Goal: Information Seeking & Learning: Learn about a topic

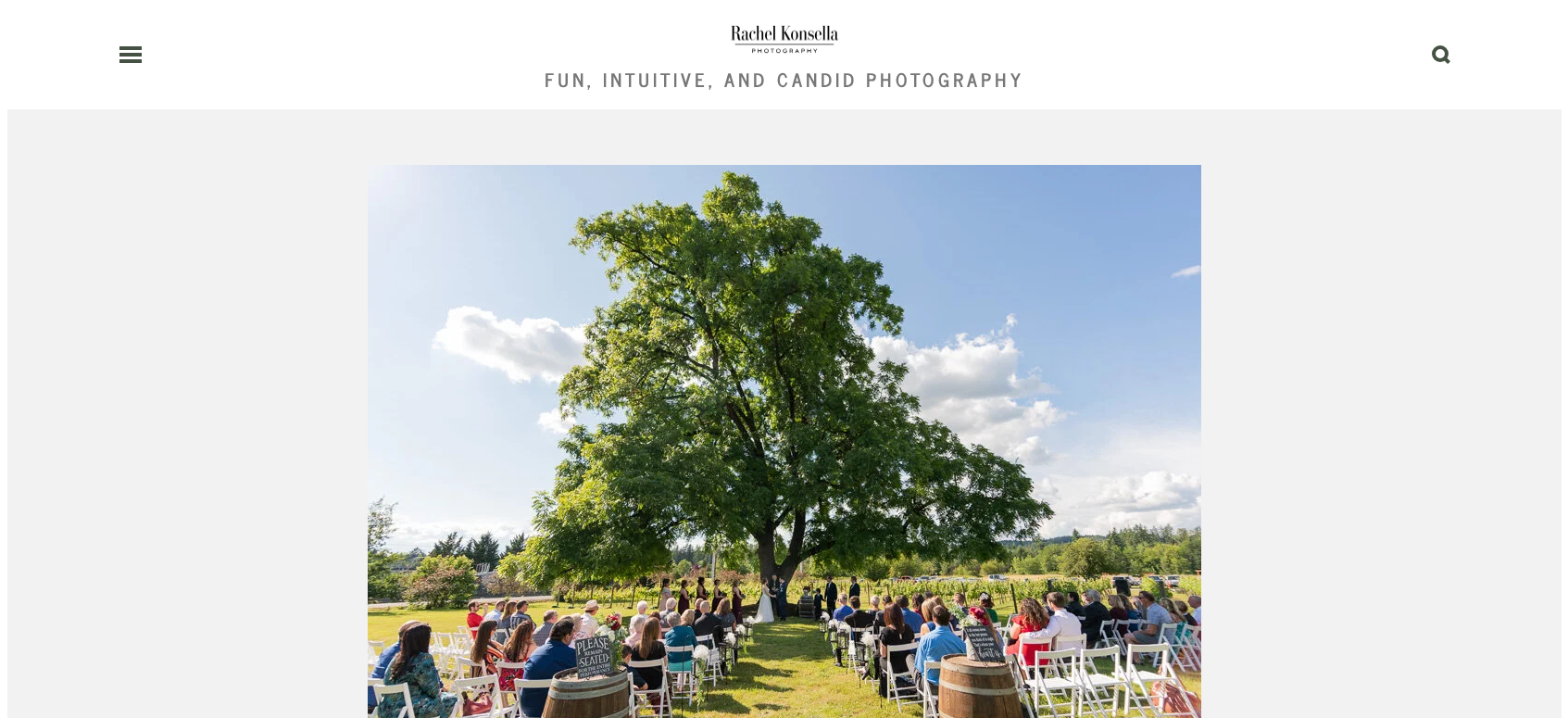
scroll to position [962, 0]
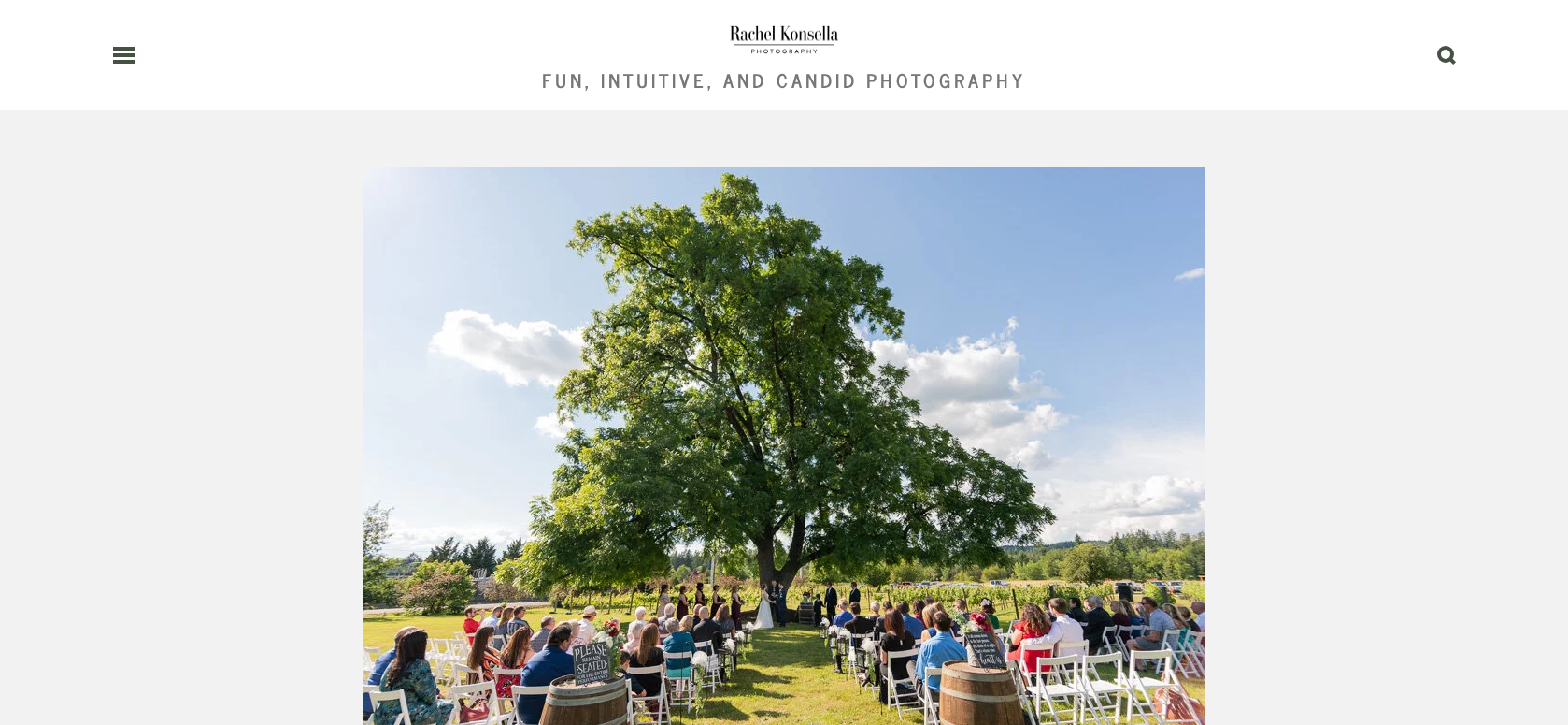
click at [122, 66] on header "Fun, Intuitive, and Candid Photography 0" at bounding box center [783, 54] width 1344 height 111
click at [123, 51] on icon at bounding box center [123, 54] width 24 height 17
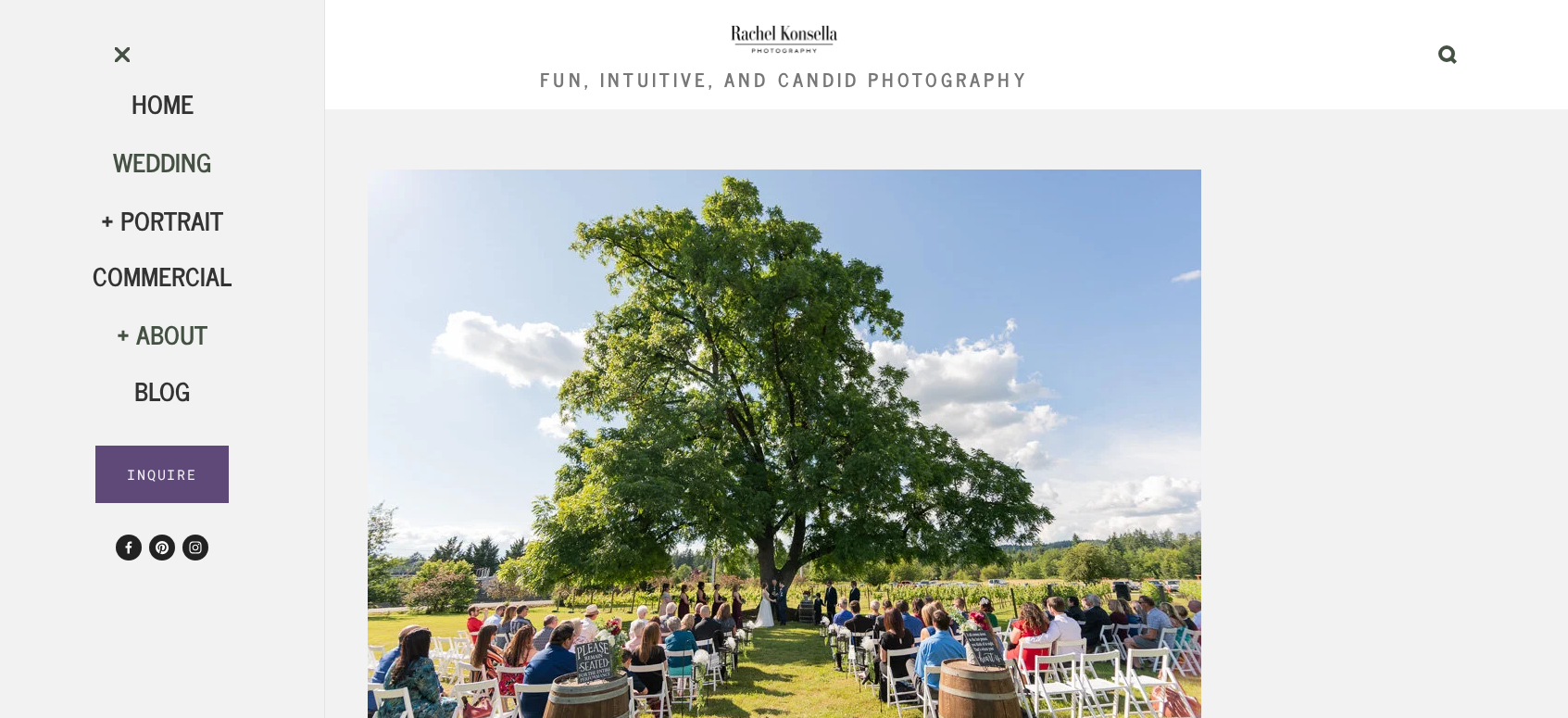
click at [160, 181] on span "Wedding" at bounding box center [162, 161] width 99 height 40
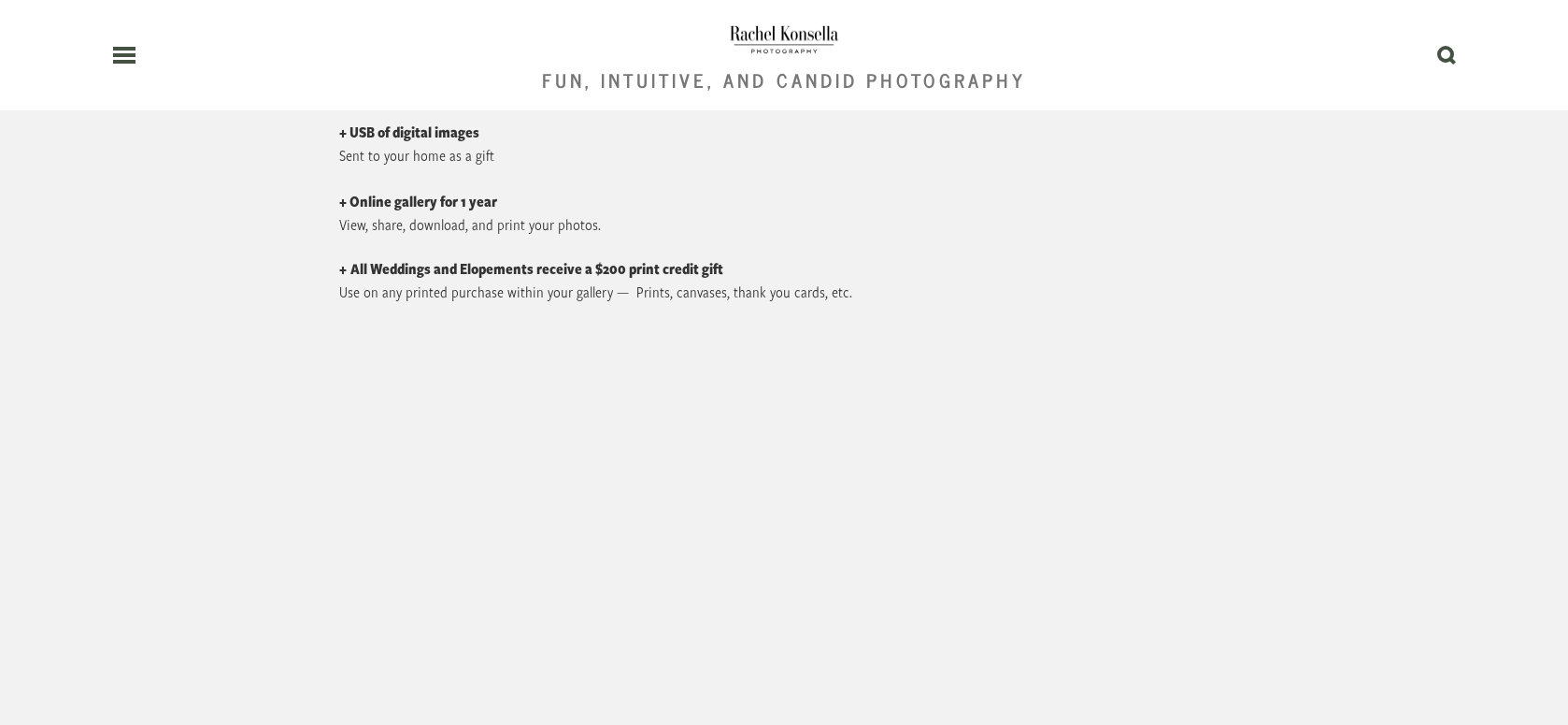
scroll to position [9341, 0]
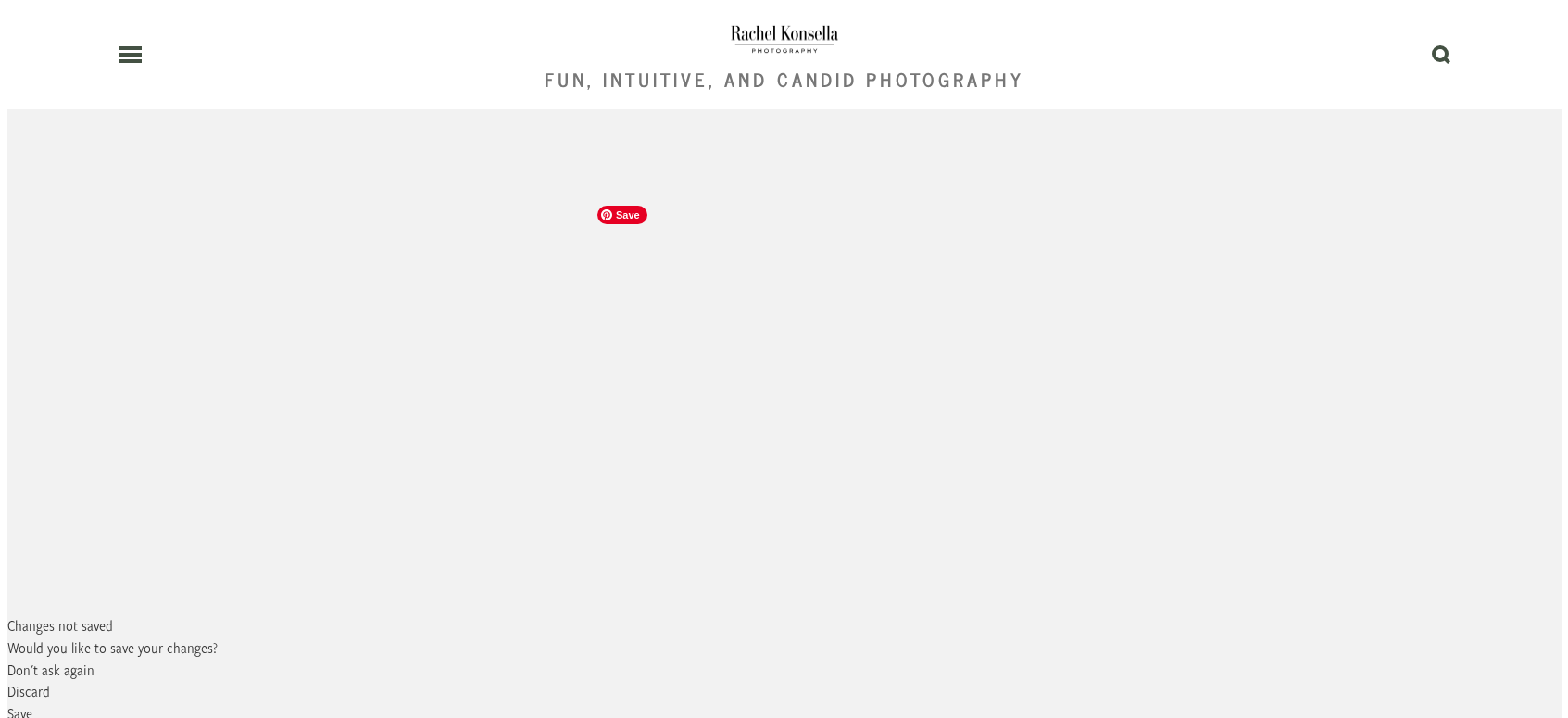
scroll to position [142, 0]
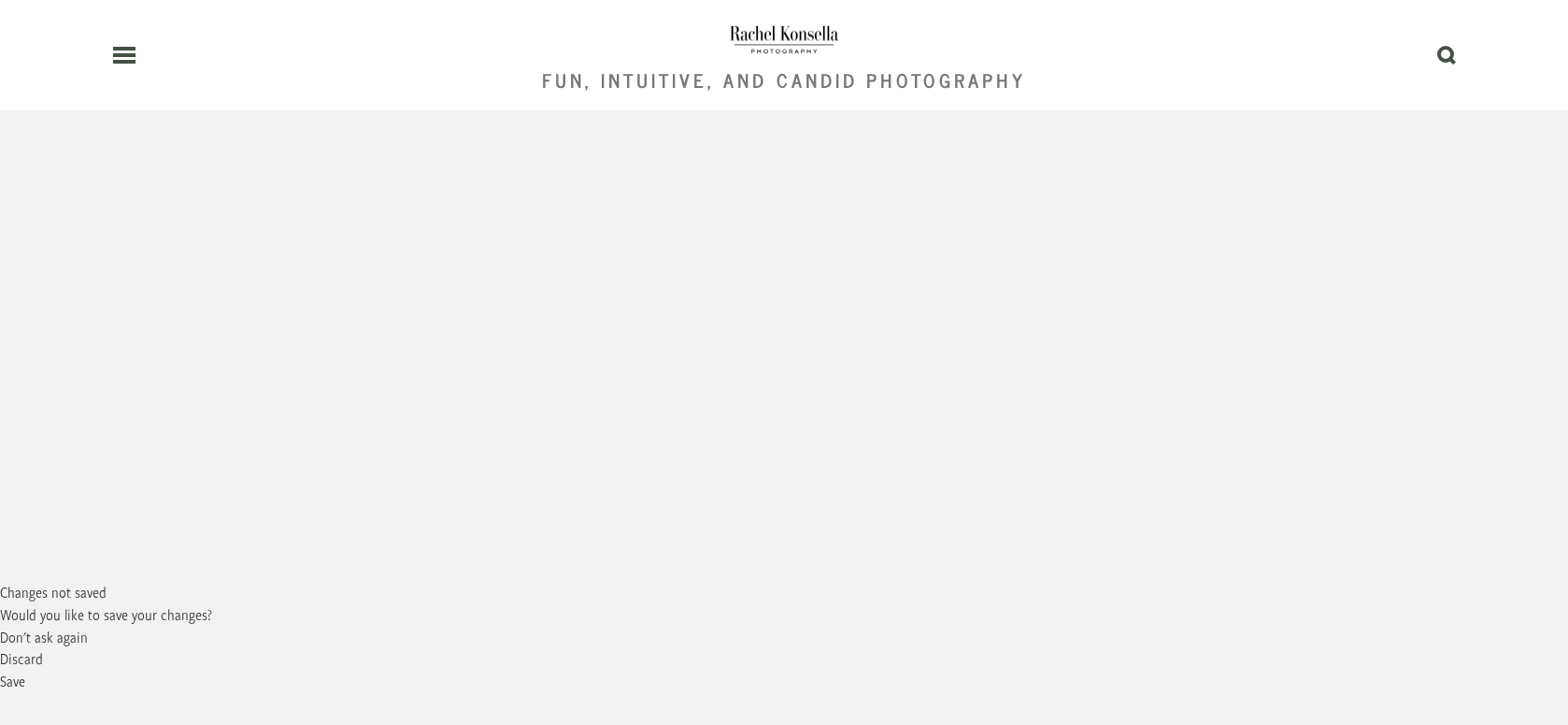
click at [120, 63] on header "Fun, Intuitive, and Candid Photography 0" at bounding box center [783, 54] width 1344 height 111
click at [127, 41] on header "Fun, Intuitive, and Candid Photography 0" at bounding box center [783, 54] width 1344 height 111
click at [125, 61] on use at bounding box center [123, 54] width 22 height 13
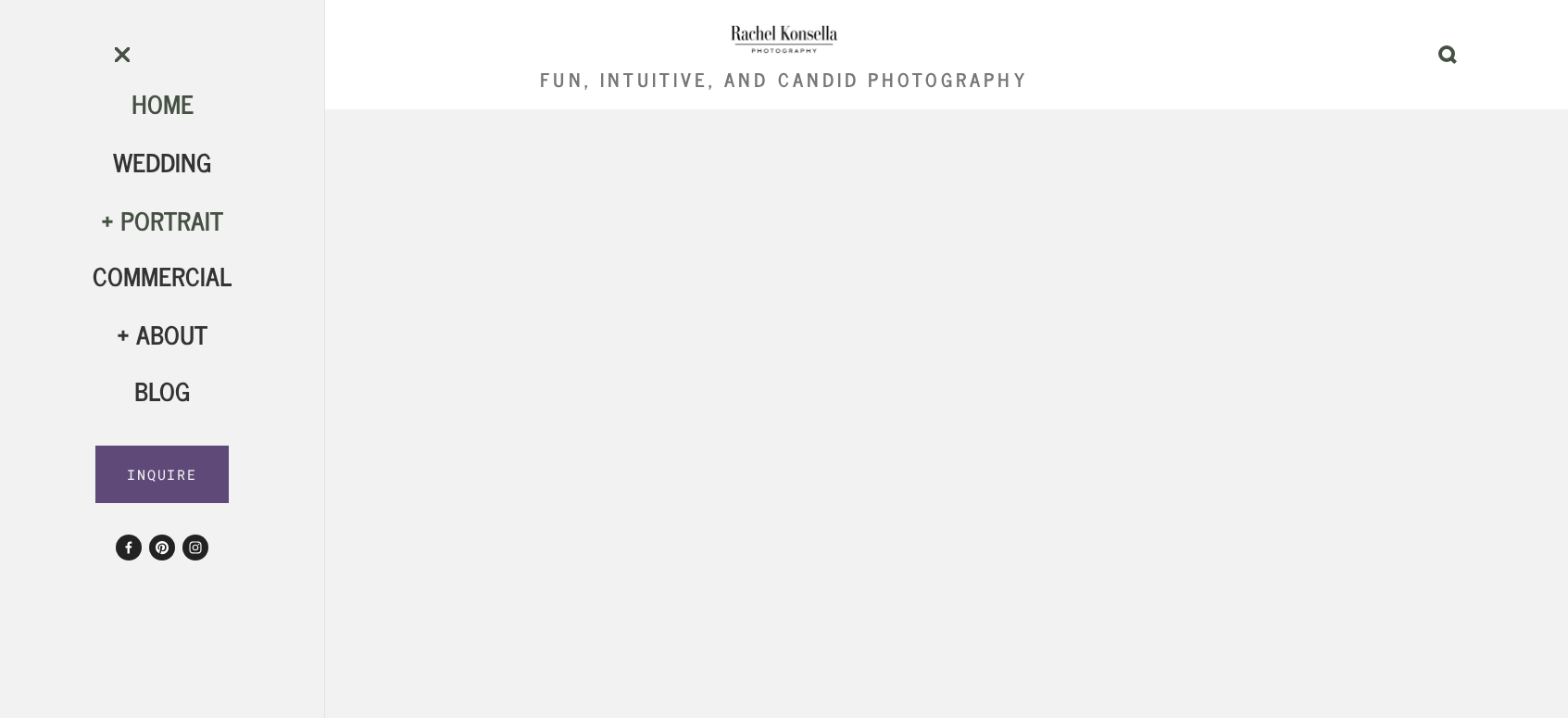
click at [172, 228] on div "Portrait" at bounding box center [162, 220] width 139 height 32
click at [166, 387] on span "HS Seniors" at bounding box center [162, 386] width 90 height 74
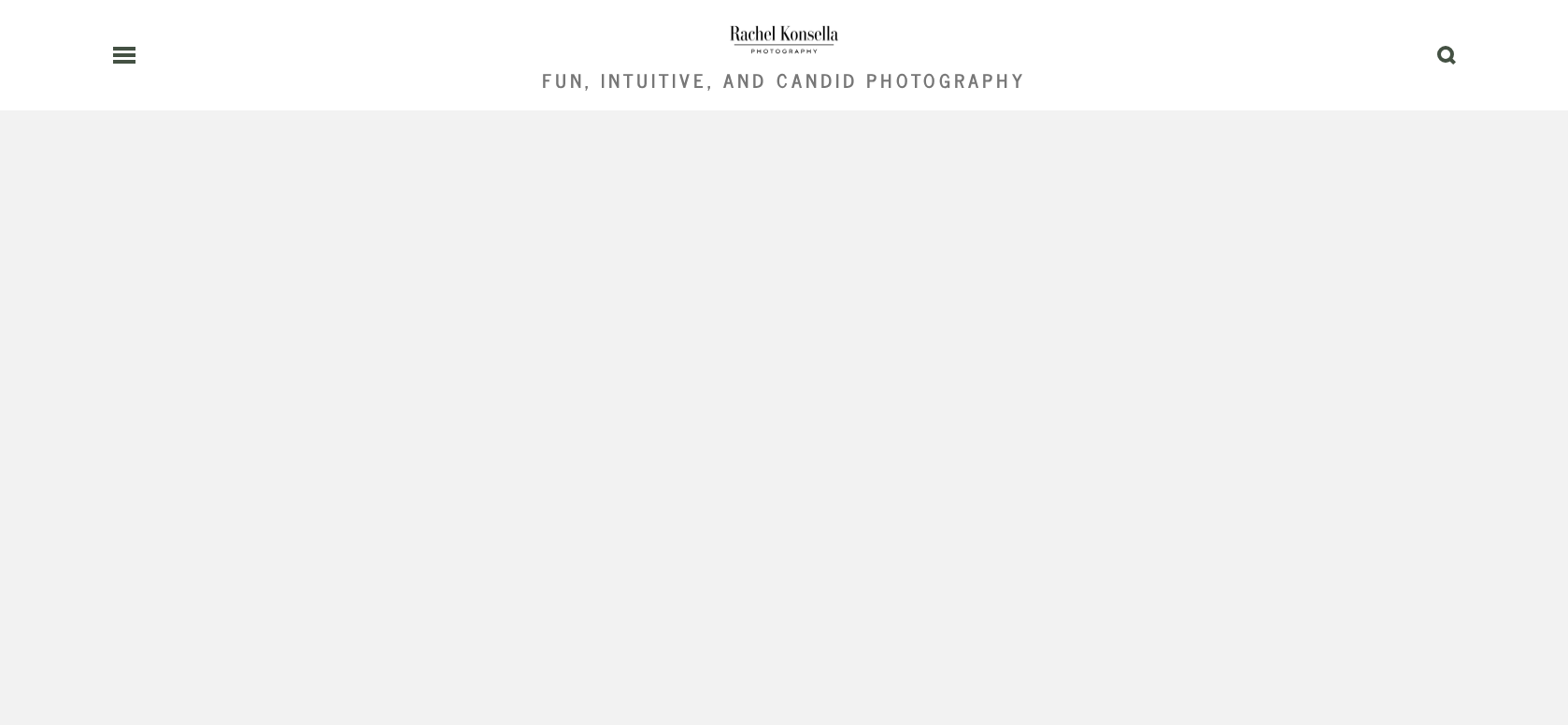
scroll to position [3438, 0]
